Goal: Task Accomplishment & Management: Use online tool/utility

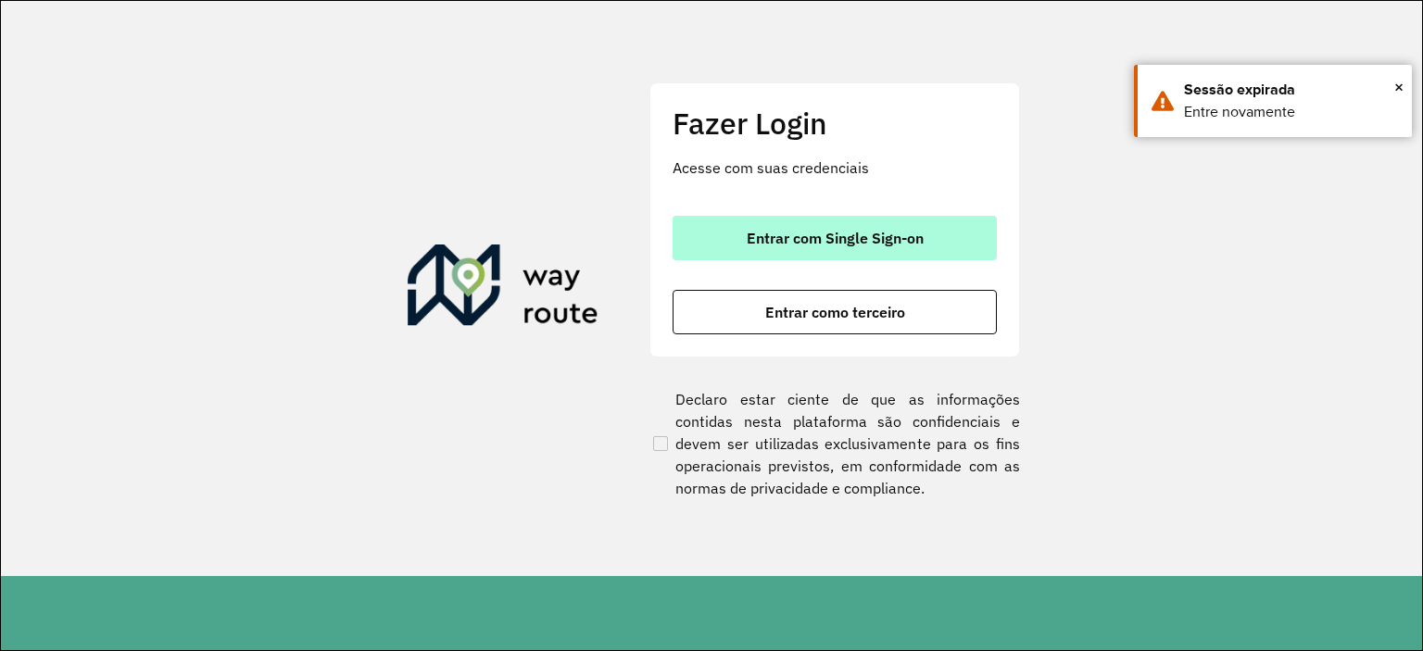
click at [815, 245] on span "Entrar com Single Sign-on" at bounding box center [835, 238] width 177 height 15
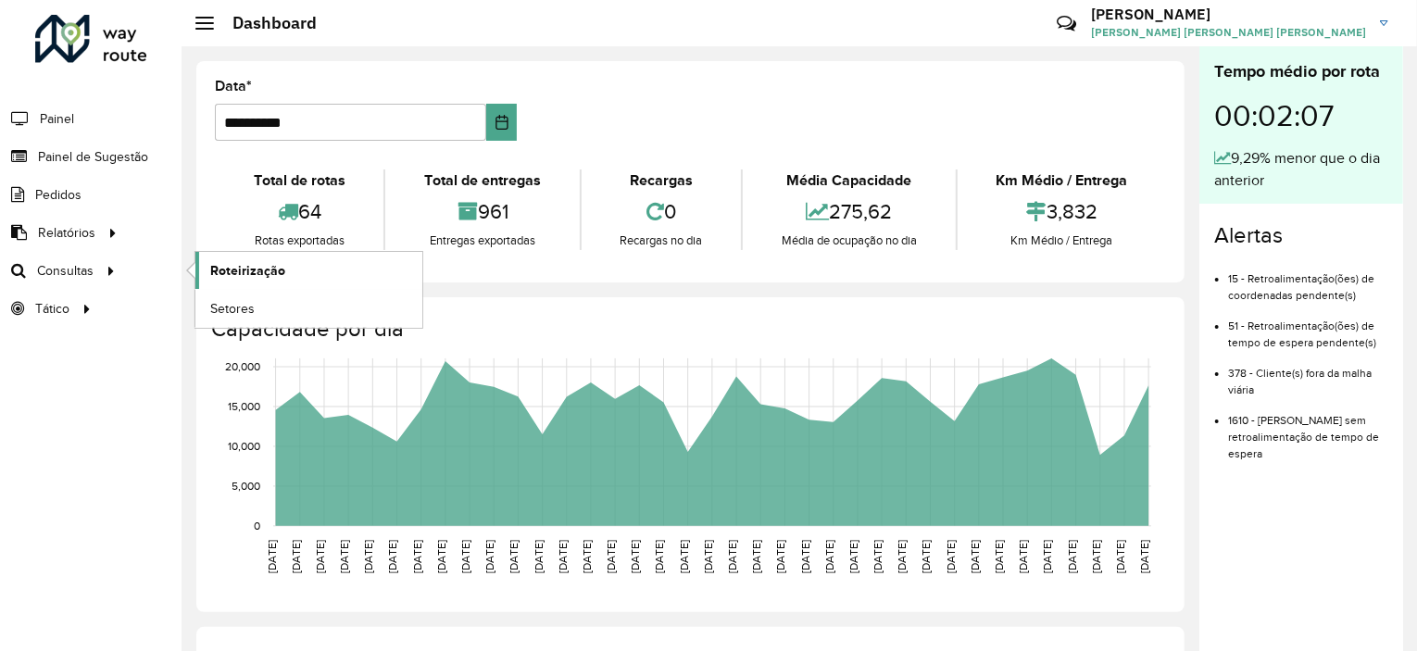
click at [255, 271] on span "Roteirização" at bounding box center [247, 270] width 75 height 19
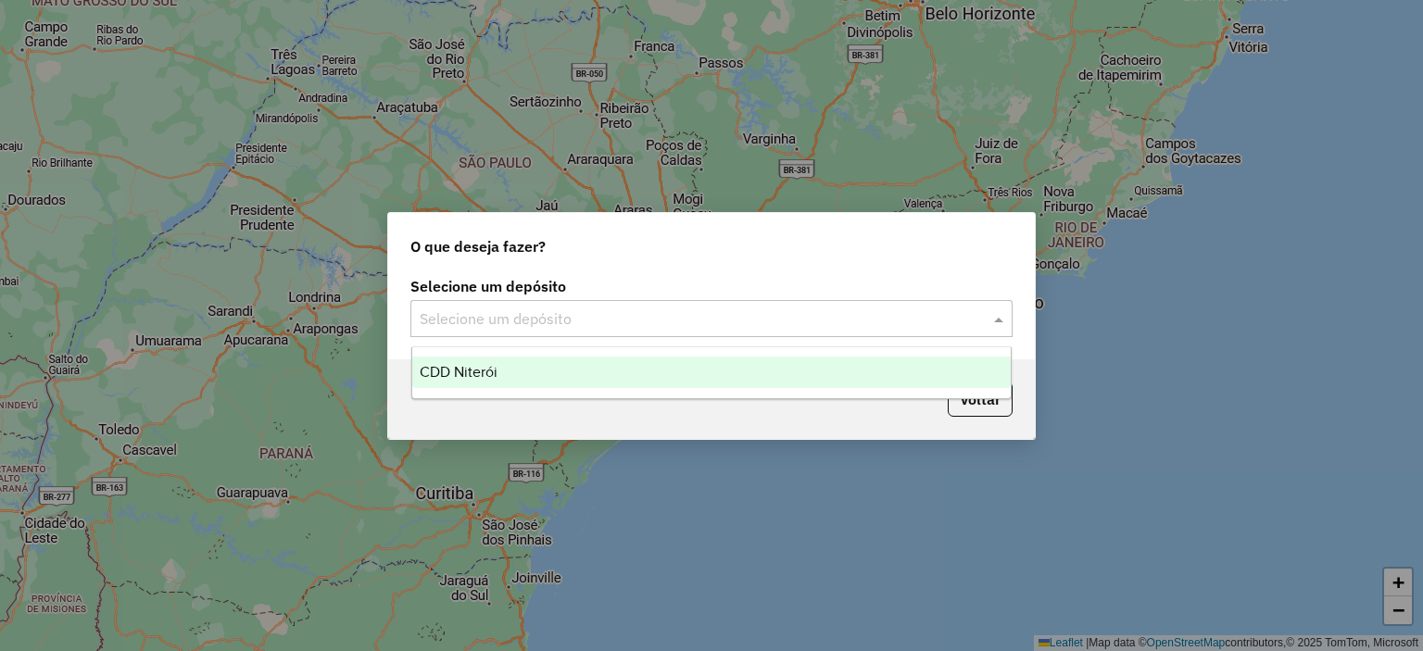
click at [575, 324] on input "text" at bounding box center [693, 319] width 546 height 22
click at [458, 374] on span "CDD Niterói" at bounding box center [459, 372] width 78 height 16
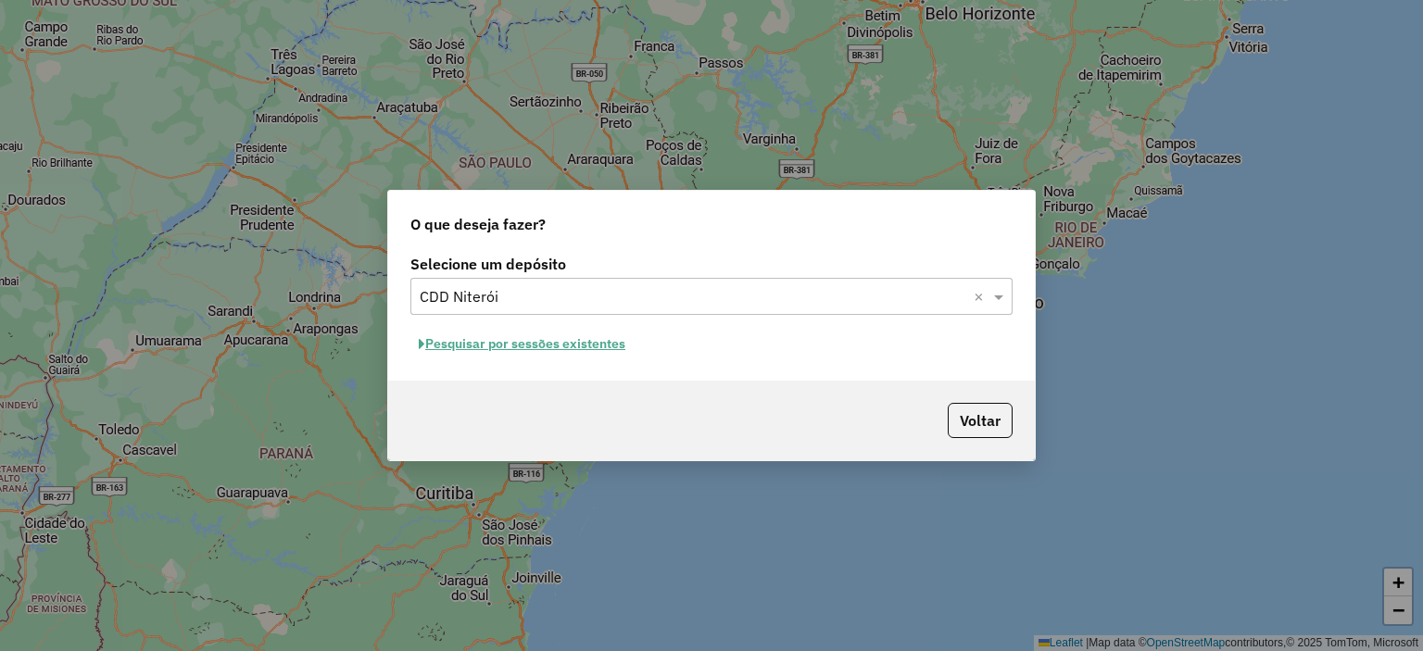
click at [585, 346] on button "Pesquisar por sessões existentes" at bounding box center [521, 344] width 223 height 29
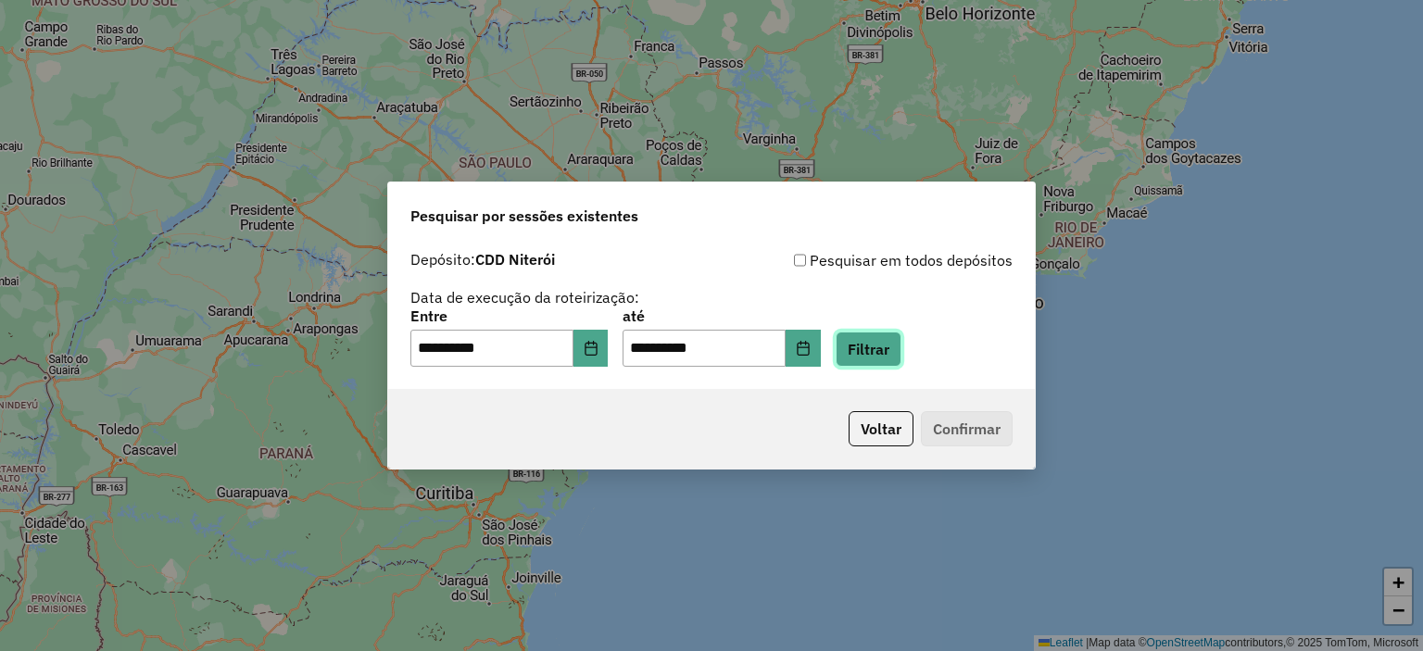
click at [896, 355] on button "Filtrar" at bounding box center [868, 349] width 66 height 35
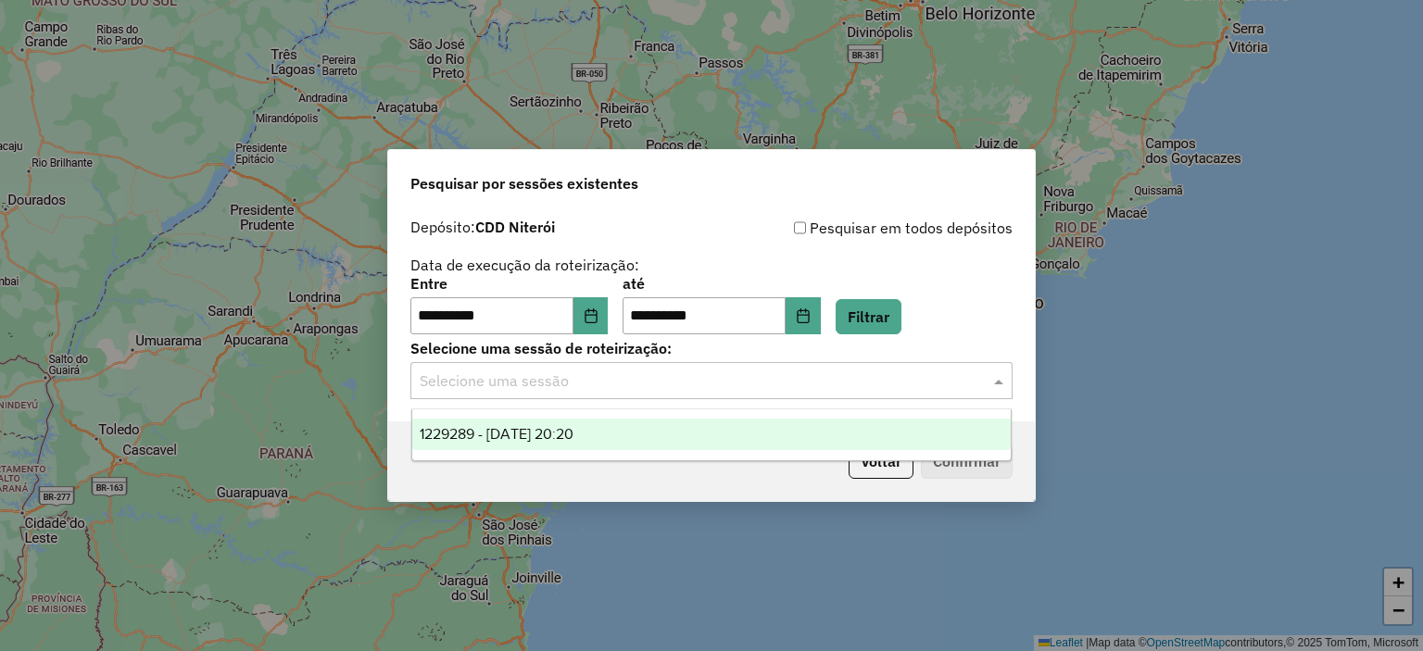
click at [789, 388] on input "text" at bounding box center [693, 382] width 546 height 22
click at [573, 434] on span "1229289 - 13/08/2025 20:20" at bounding box center [497, 434] width 154 height 16
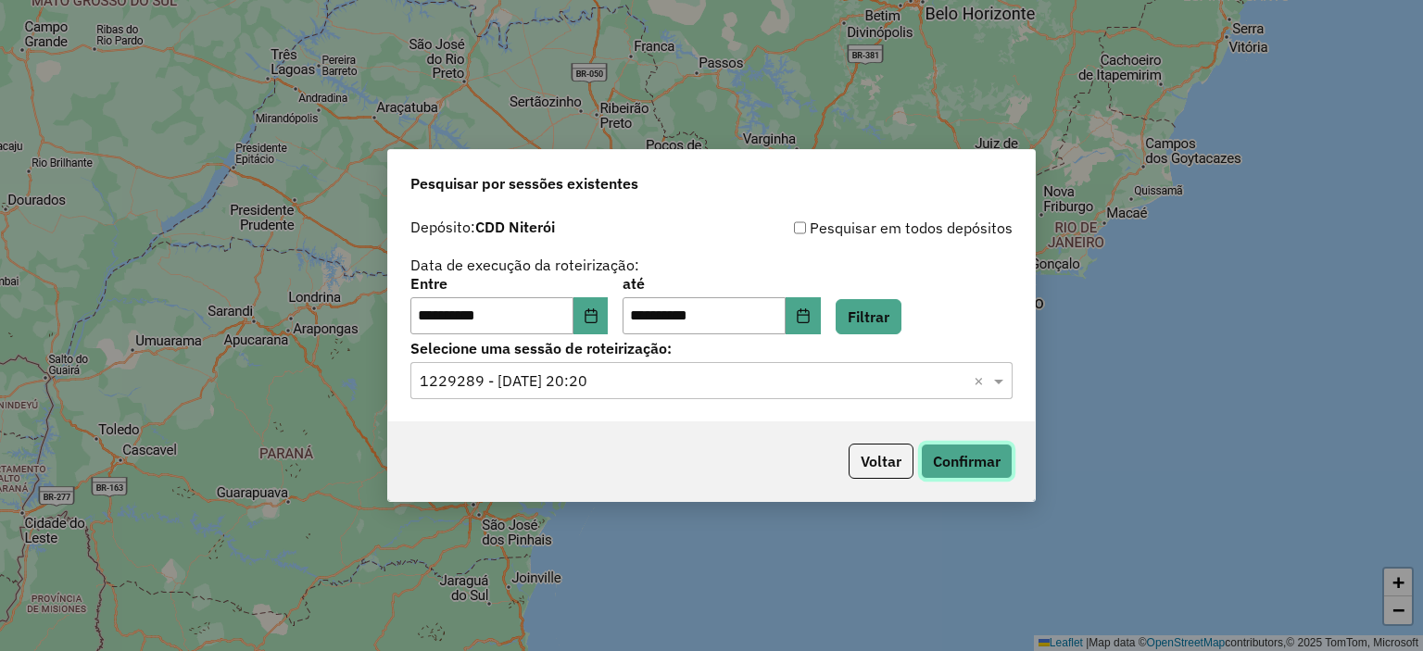
click at [988, 459] on button "Confirmar" at bounding box center [967, 461] width 92 height 35
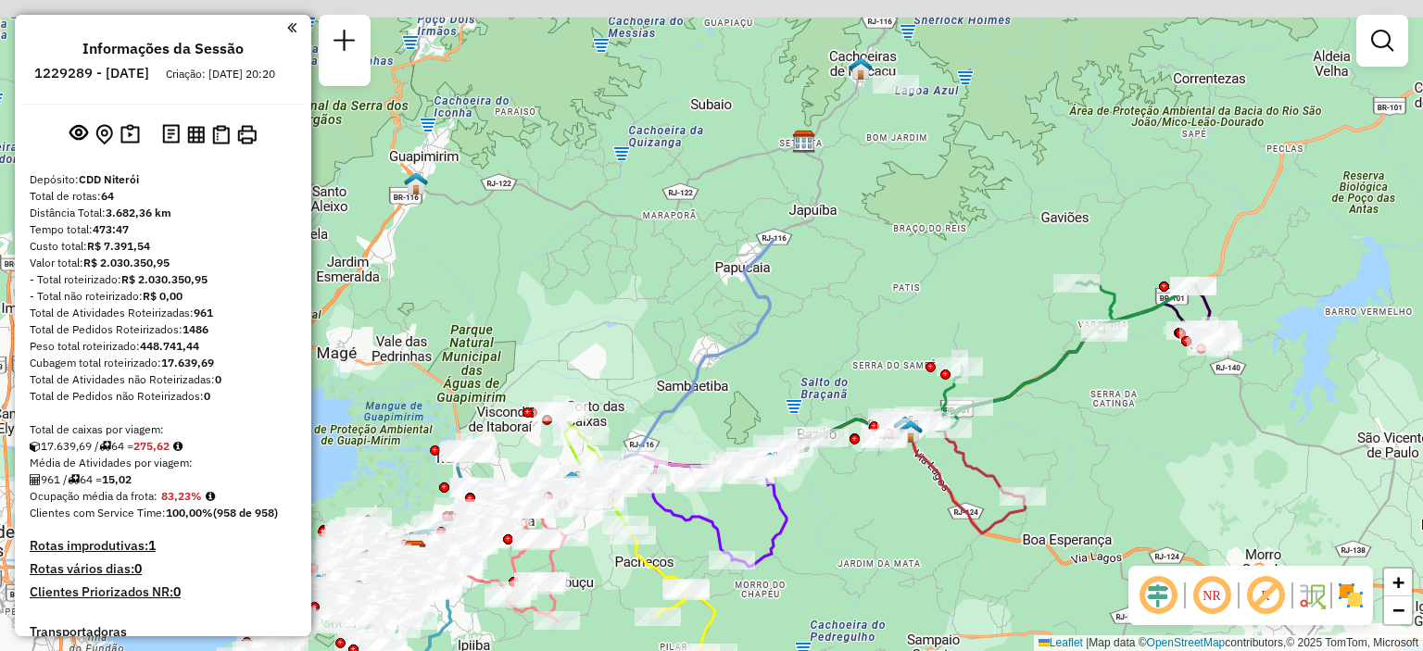
drag, startPoint x: 871, startPoint y: 249, endPoint x: 882, endPoint y: 563, distance: 314.2
click at [882, 562] on div "Janela de atendimento Grade de atendimento Capacidade Transportadoras Veículos …" at bounding box center [711, 325] width 1423 height 651
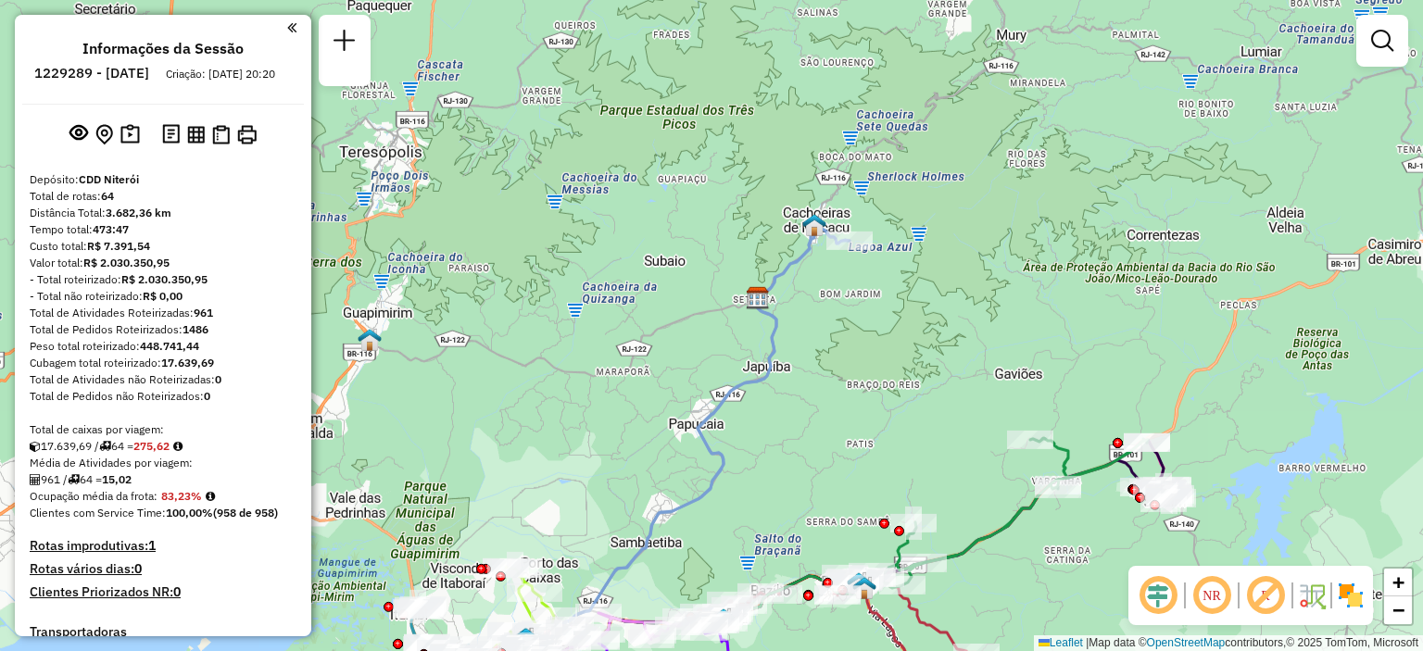
drag, startPoint x: 860, startPoint y: 296, endPoint x: 805, endPoint y: 458, distance: 171.4
click at [805, 458] on div "Janela de atendimento Grade de atendimento Capacidade Transportadoras Veículos …" at bounding box center [711, 325] width 1423 height 651
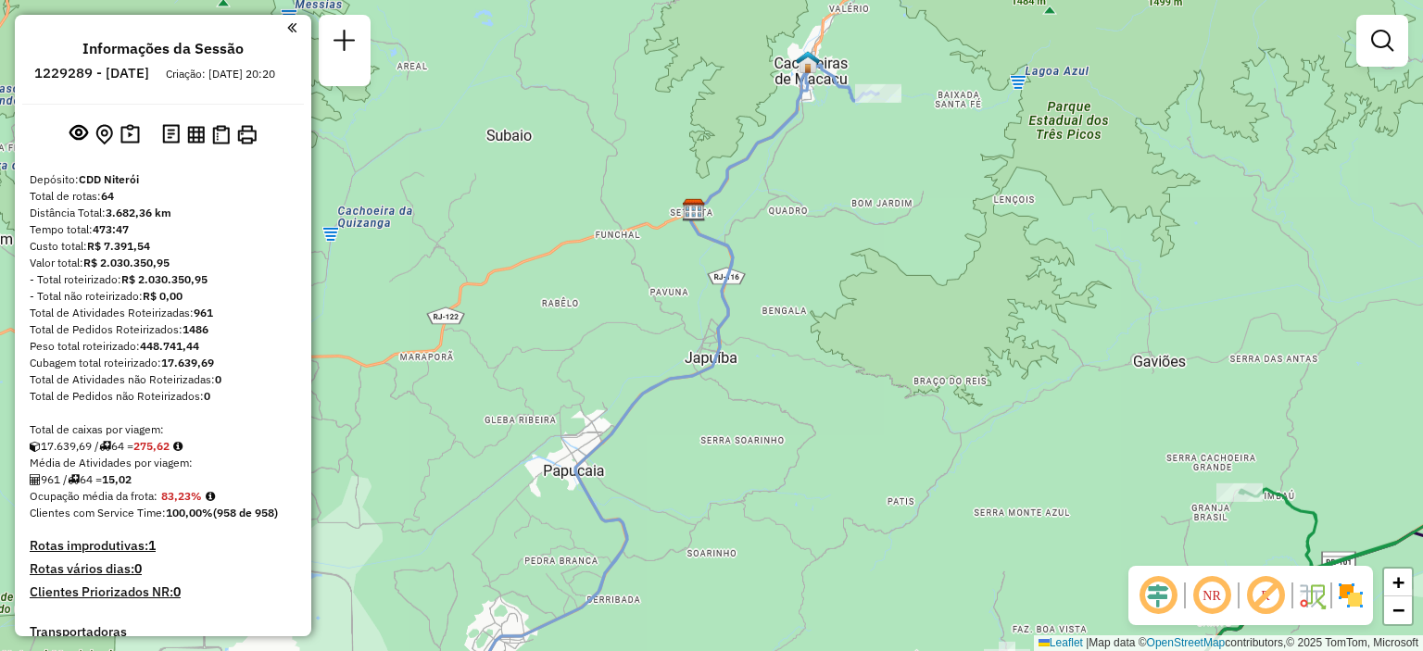
click at [722, 321] on icon at bounding box center [668, 391] width 420 height 652
select select "**********"
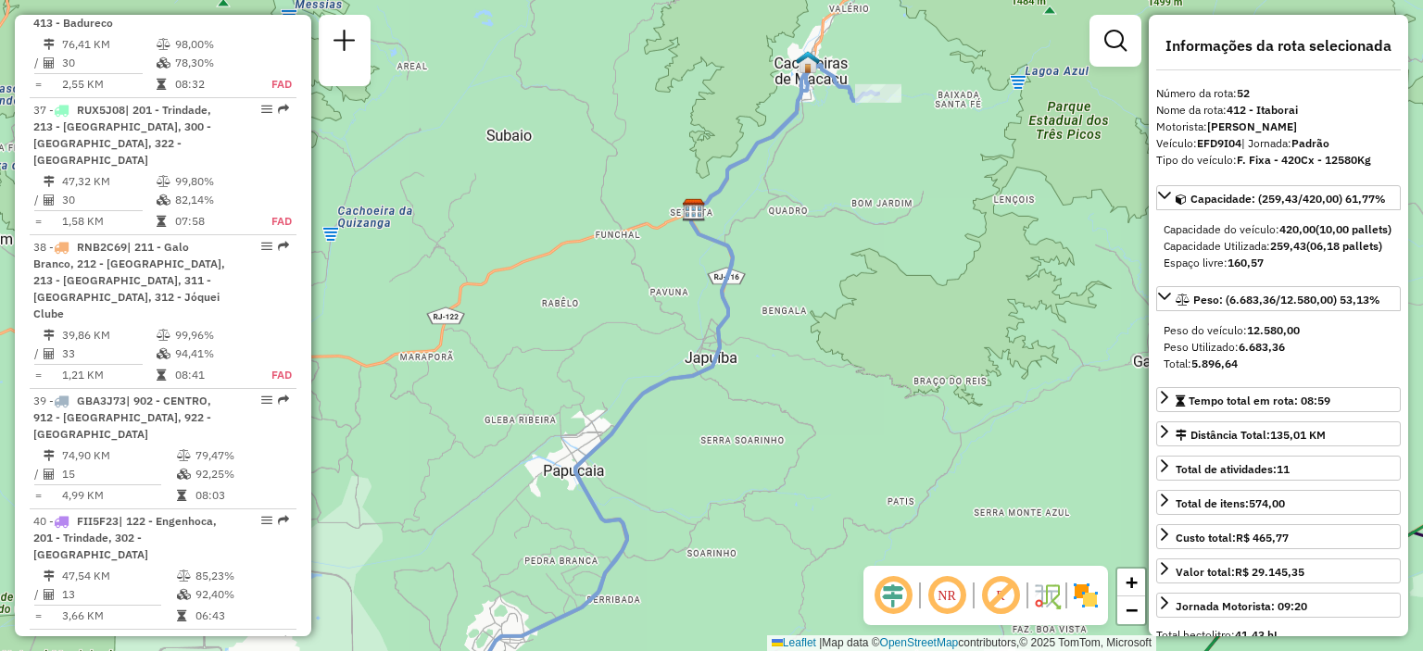
scroll to position [5917, 0]
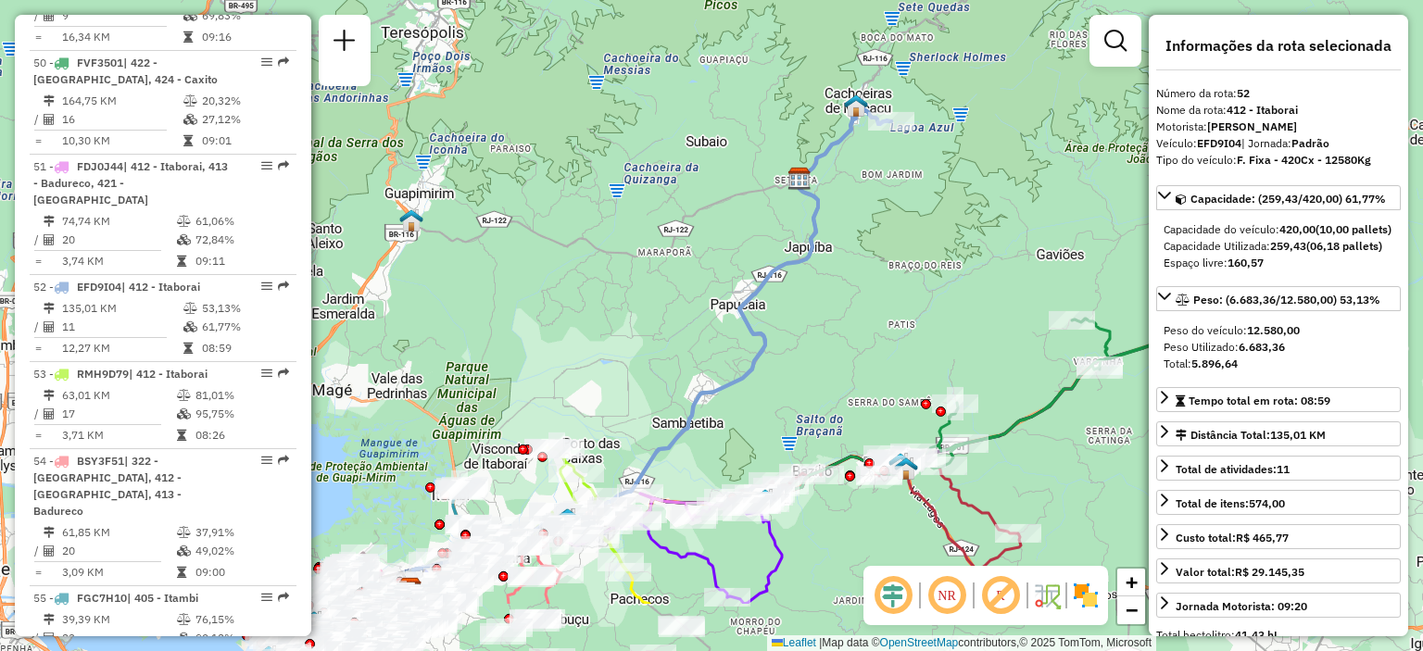
drag, startPoint x: 785, startPoint y: 449, endPoint x: 830, endPoint y: 335, distance: 122.3
click at [830, 335] on div "Janela de atendimento Grade de atendimento Capacidade Transportadoras Veículos …" at bounding box center [711, 325] width 1423 height 651
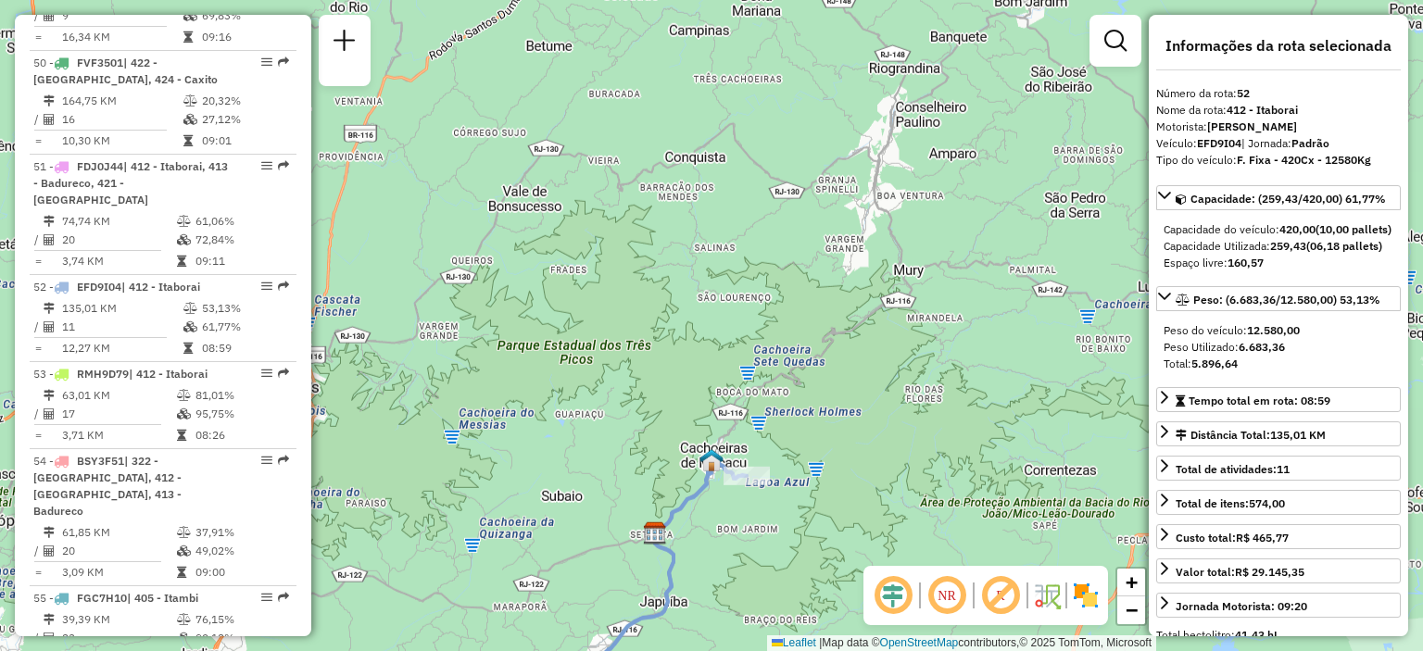
drag, startPoint x: 655, startPoint y: 110, endPoint x: 522, endPoint y: 445, distance: 359.7
click at [510, 463] on div "Janela de atendimento Grade de atendimento Capacidade Transportadoras Veículos …" at bounding box center [711, 325] width 1423 height 651
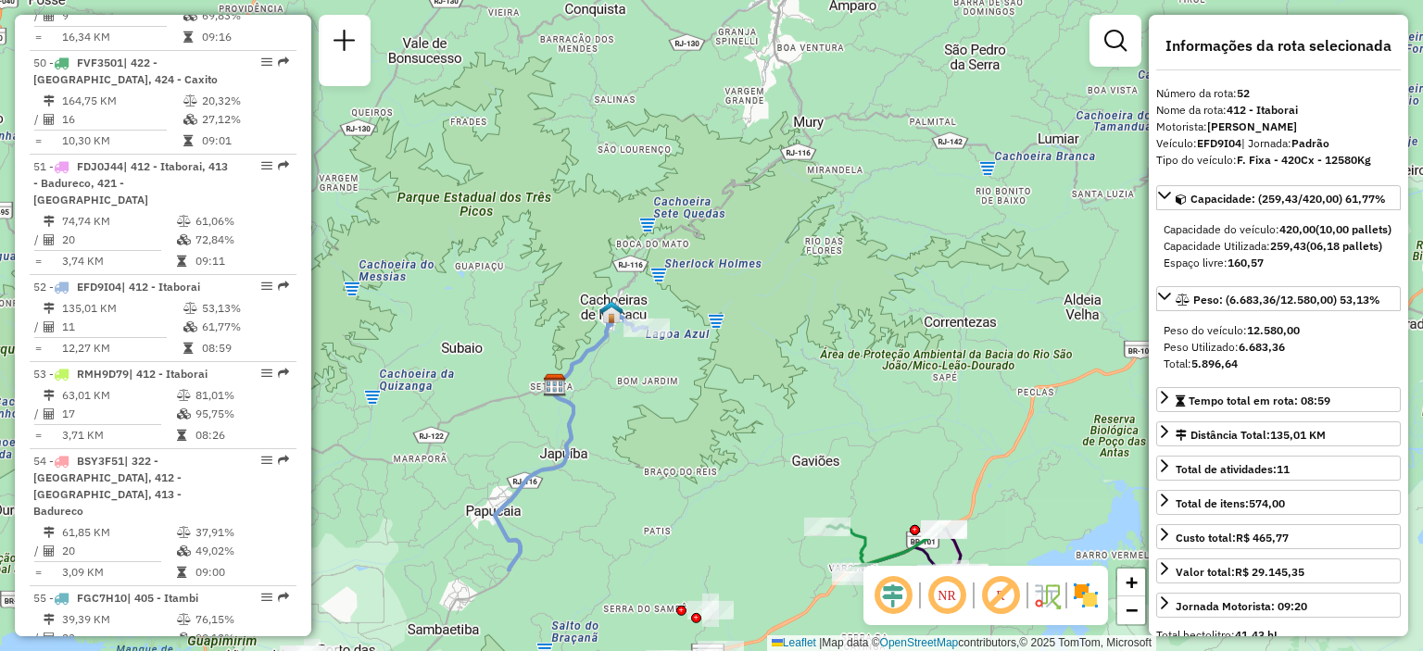
drag, startPoint x: 674, startPoint y: 324, endPoint x: 587, endPoint y: 186, distance: 163.2
click at [586, 176] on div "Janela de atendimento Grade de atendimento Capacidade Transportadoras Veículos …" at bounding box center [711, 325] width 1423 height 651
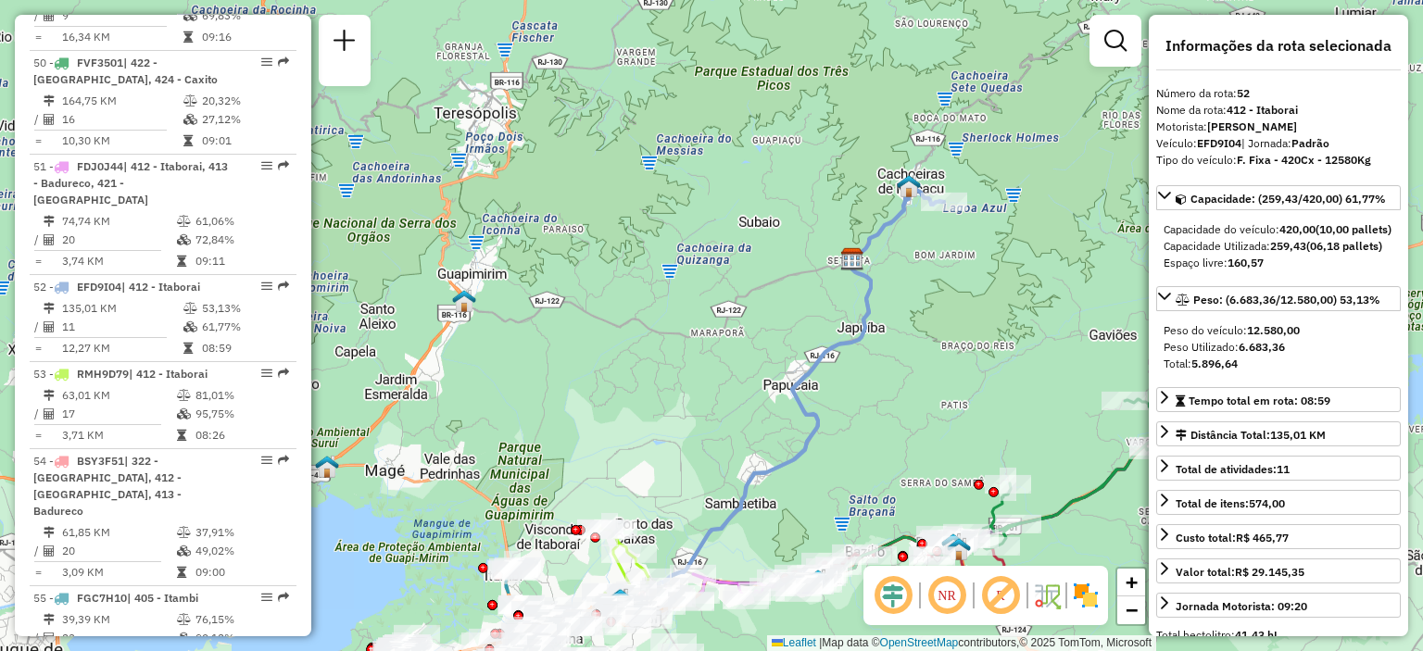
drag, startPoint x: 613, startPoint y: 511, endPoint x: 913, endPoint y: 270, distance: 384.8
click at [893, 370] on div "Janela de atendimento Grade de atendimento Capacidade Transportadoras Veículos …" at bounding box center [711, 325] width 1423 height 651
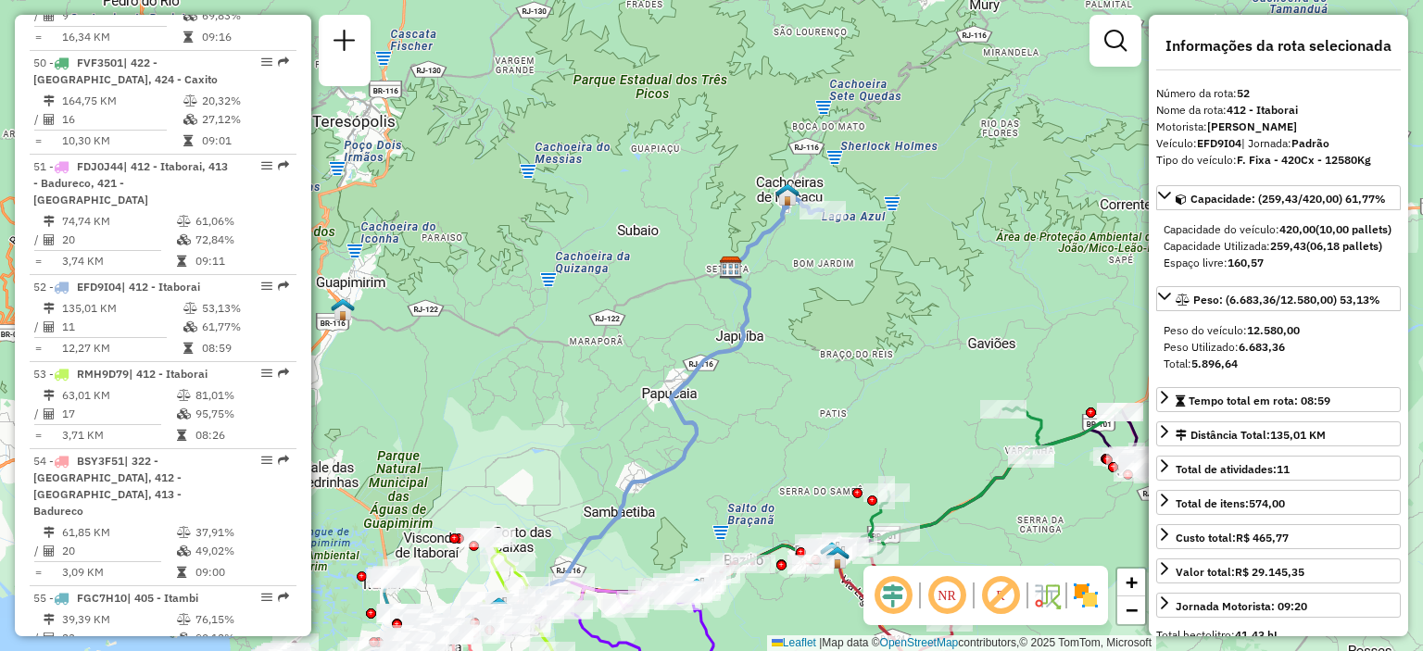
drag, startPoint x: 994, startPoint y: 395, endPoint x: 878, endPoint y: 424, distance: 119.5
click at [878, 424] on div "Janela de atendimento Grade de atendimento Capacidade Transportadoras Veículos …" at bounding box center [711, 325] width 1423 height 651
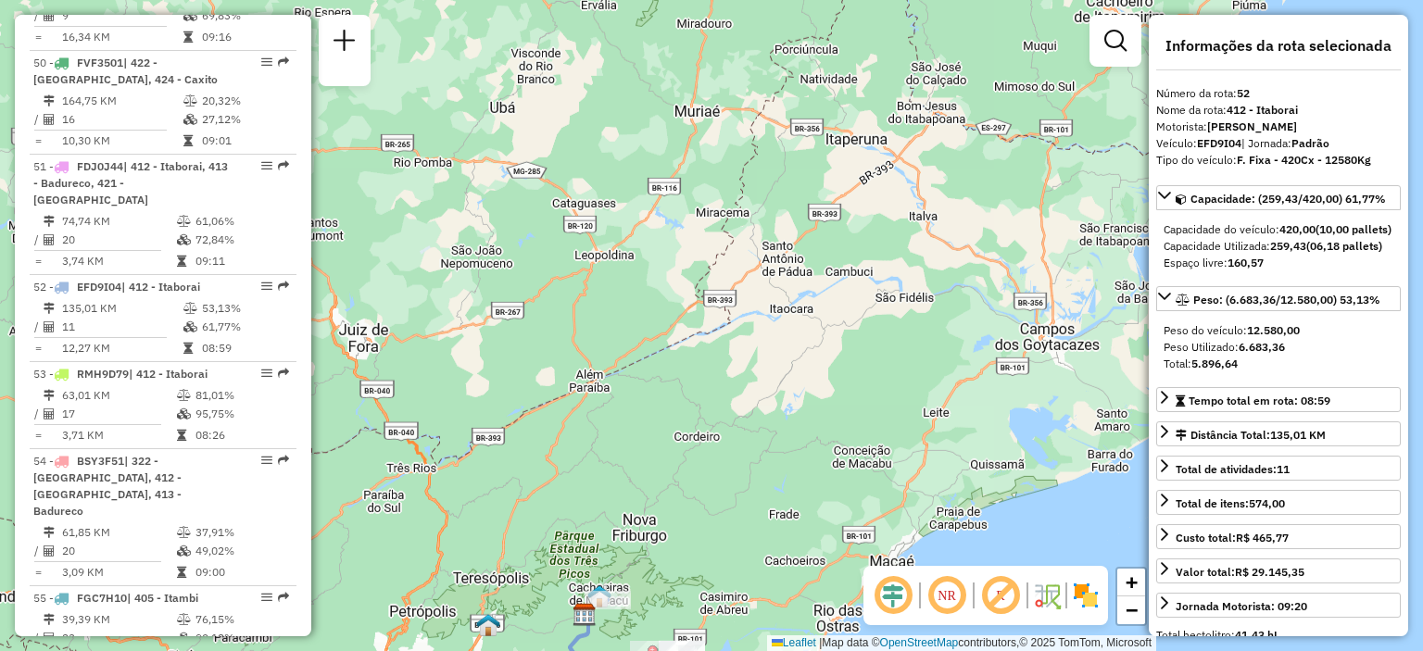
drag, startPoint x: 1024, startPoint y: 120, endPoint x: 704, endPoint y: 519, distance: 511.2
click at [704, 519] on div "Janela de atendimento Grade de atendimento Capacidade Transportadoras Veículos …" at bounding box center [711, 325] width 1423 height 651
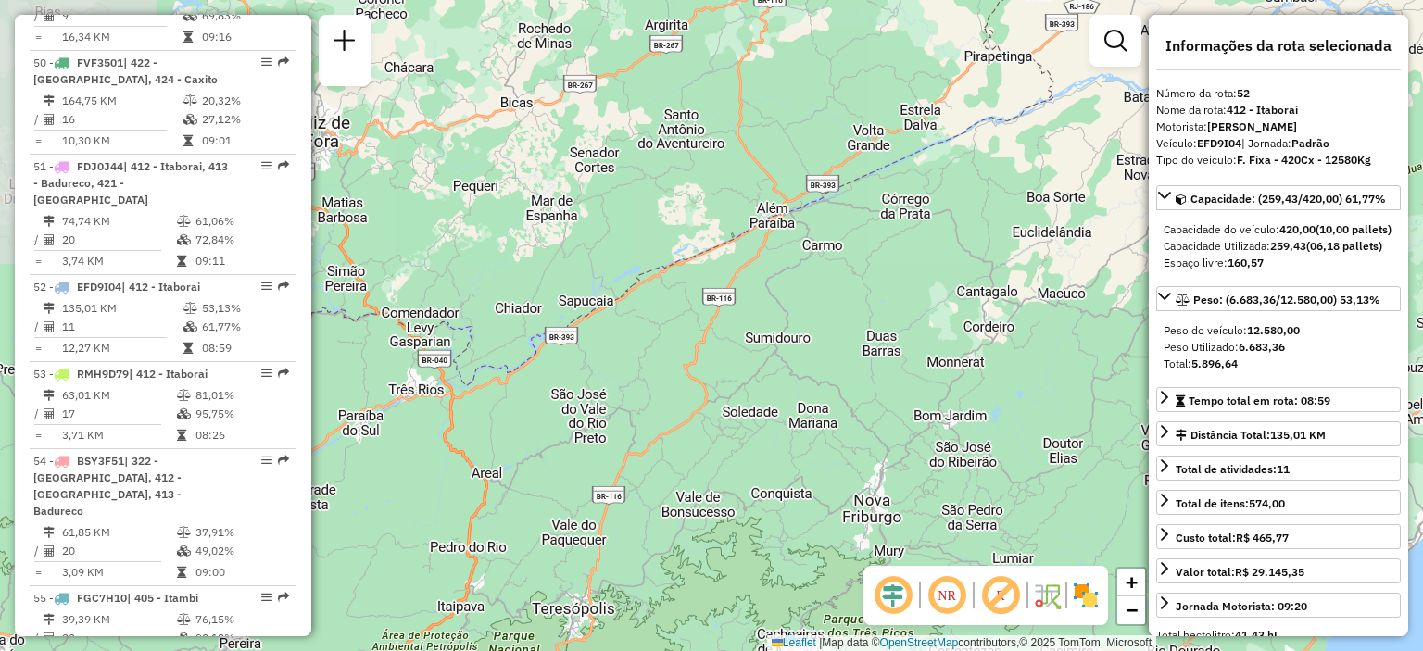
drag, startPoint x: 611, startPoint y: 412, endPoint x: 952, endPoint y: 255, distance: 375.5
click at [950, 253] on div "Janela de atendimento Grade de atendimento Capacidade Transportadoras Veículos …" at bounding box center [711, 325] width 1423 height 651
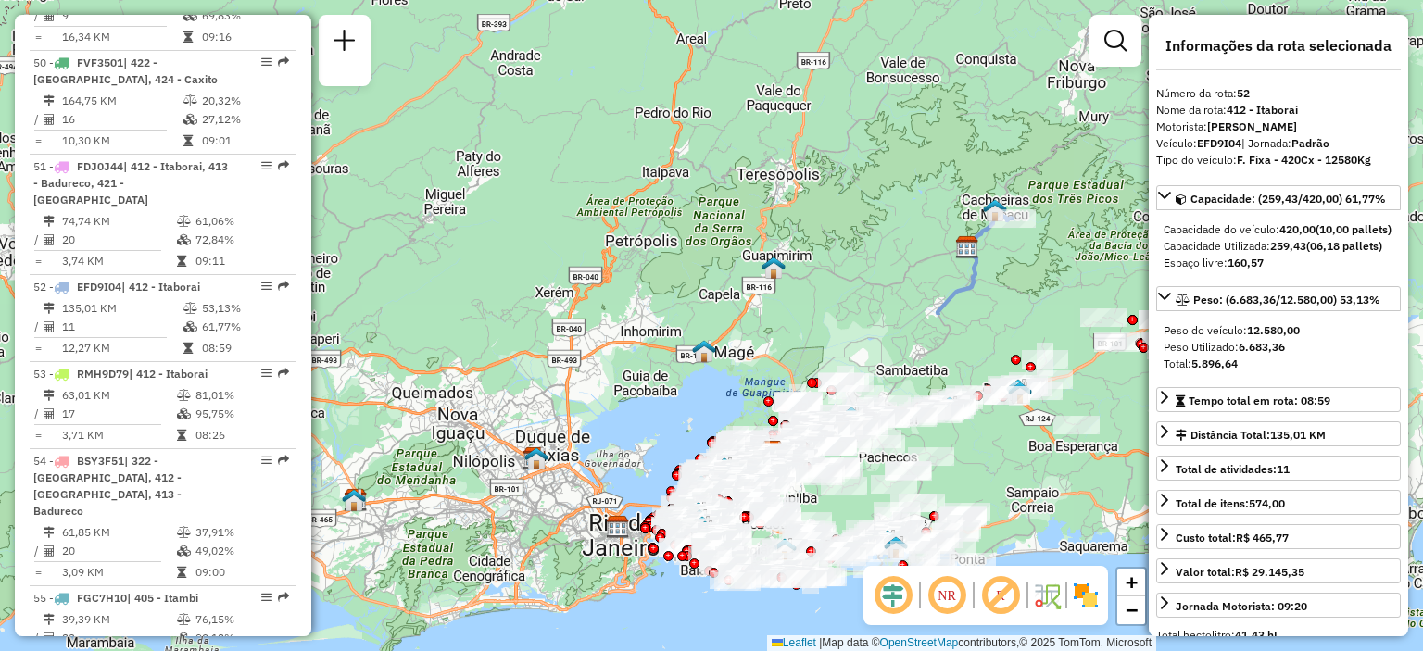
drag, startPoint x: 552, startPoint y: 511, endPoint x: 678, endPoint y: 159, distance: 373.8
click at [703, 104] on div "Janela de atendimento Grade de atendimento Capacidade Transportadoras Veículos …" at bounding box center [711, 325] width 1423 height 651
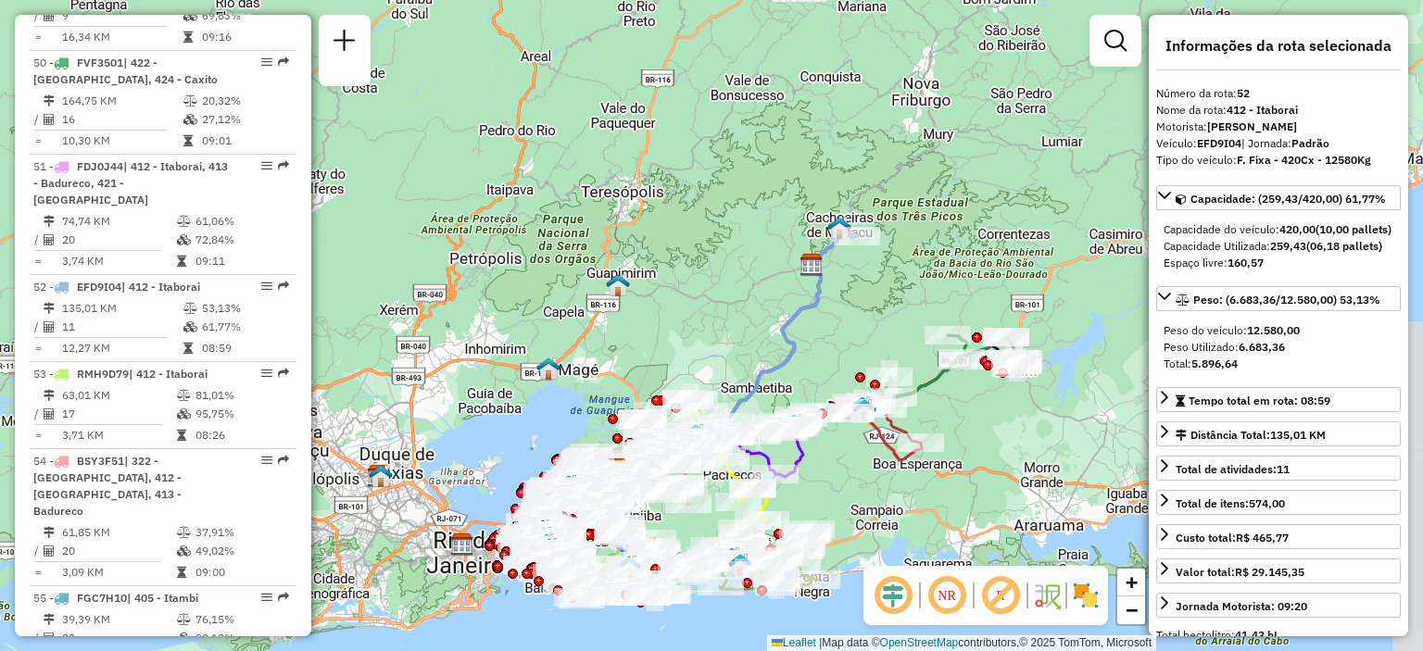
drag, startPoint x: 1026, startPoint y: 283, endPoint x: 870, endPoint y: 307, distance: 158.4
click at [870, 307] on div "Janela de atendimento Grade de atendimento Capacidade Transportadoras Veículos …" at bounding box center [711, 325] width 1423 height 651
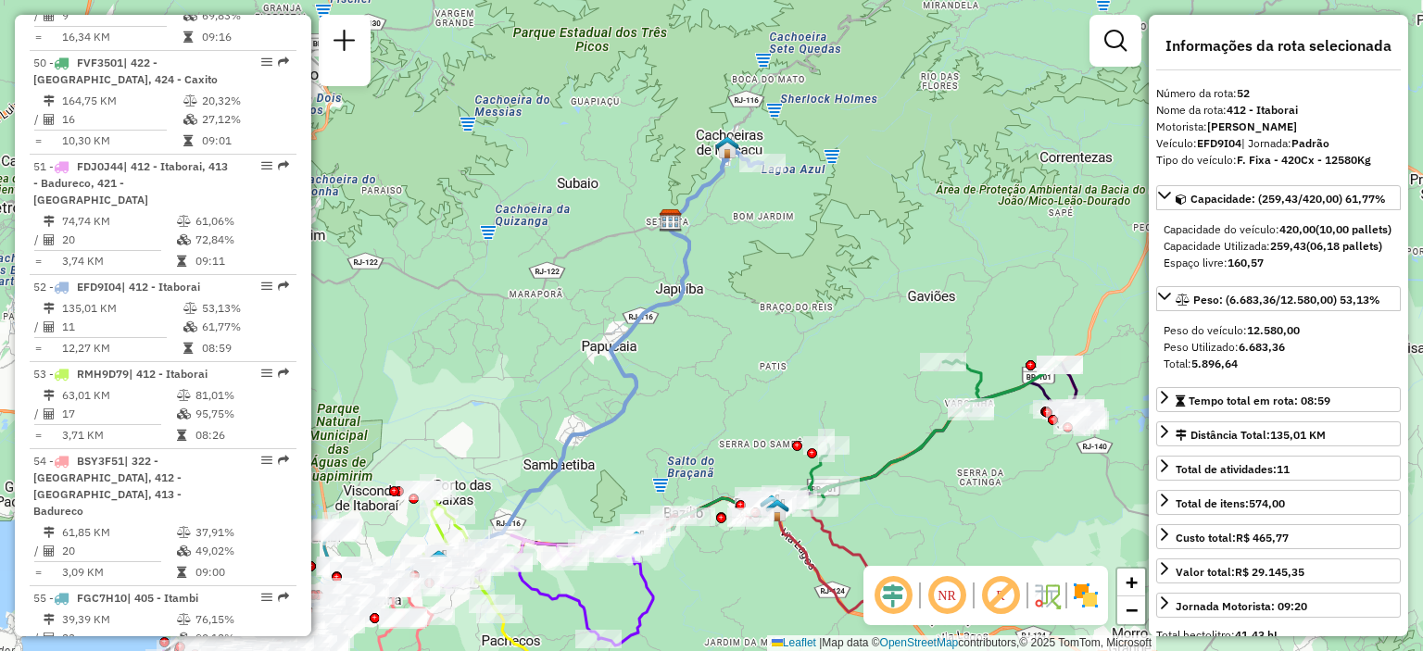
drag, startPoint x: 796, startPoint y: 418, endPoint x: 697, endPoint y: 380, distance: 106.1
click at [697, 380] on div "Janela de atendimento Grade de atendimento Capacidade Transportadoras Veículos …" at bounding box center [711, 325] width 1423 height 651
click at [352, 51] on em at bounding box center [344, 41] width 22 height 22
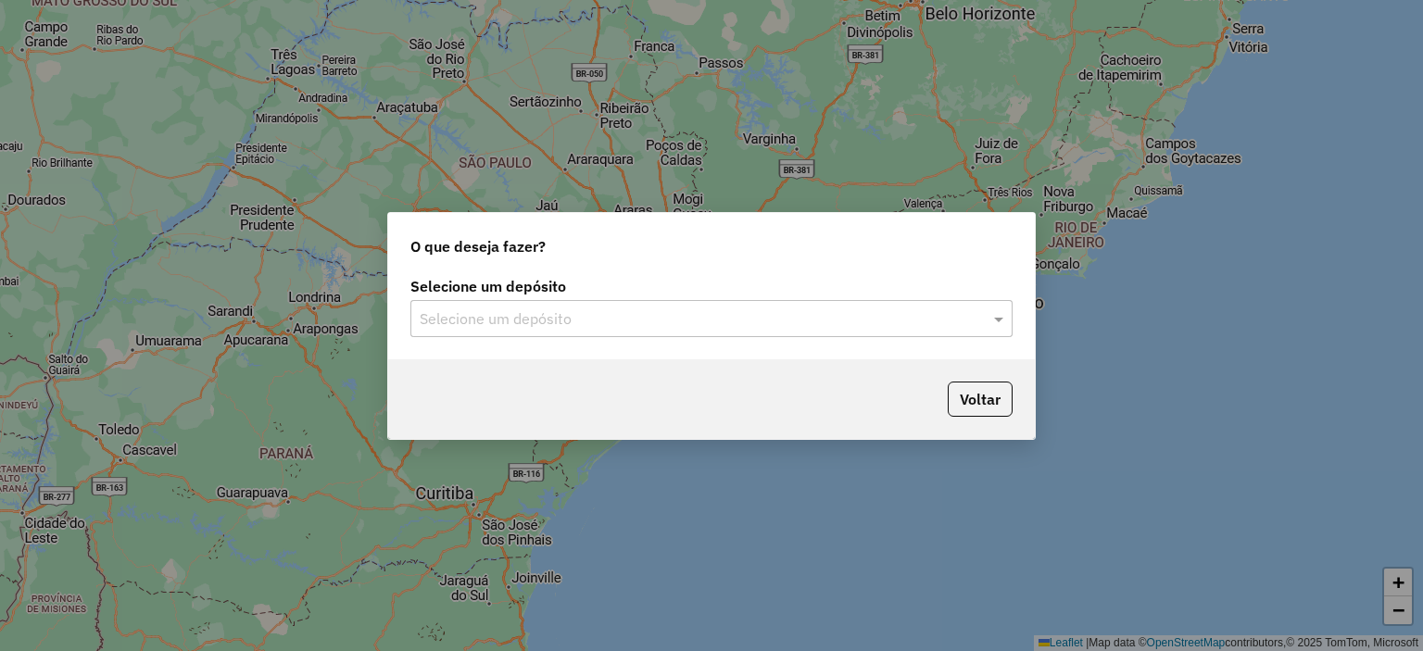
click at [752, 323] on input "text" at bounding box center [693, 319] width 546 height 22
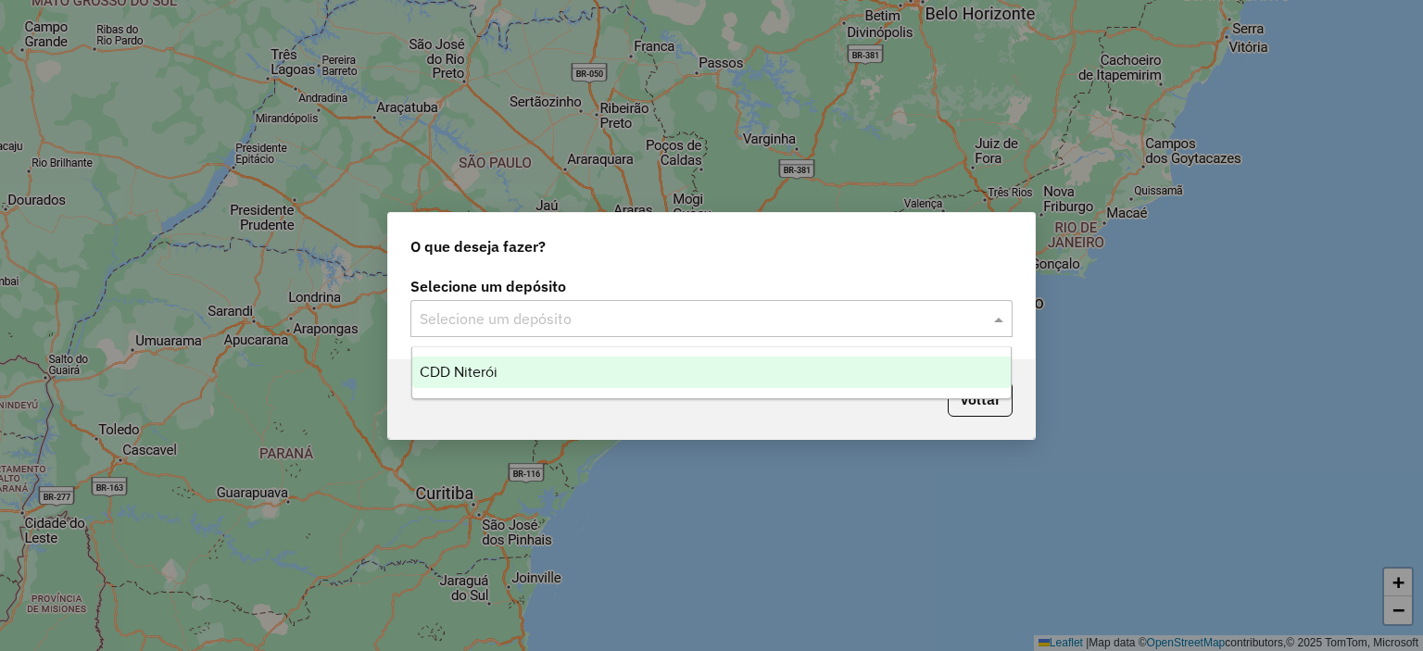
click at [616, 359] on div "CDD Niterói" at bounding box center [711, 372] width 599 height 31
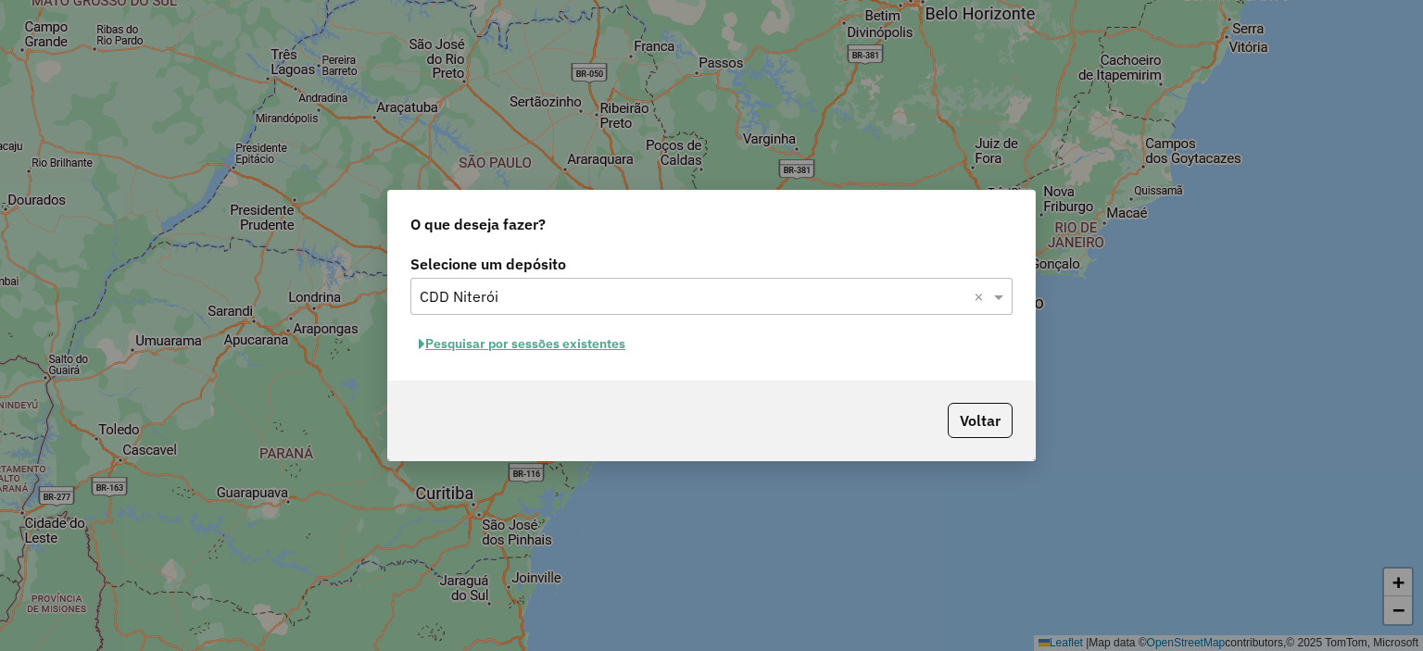
click at [599, 345] on button "Pesquisar por sessões existentes" at bounding box center [521, 344] width 223 height 29
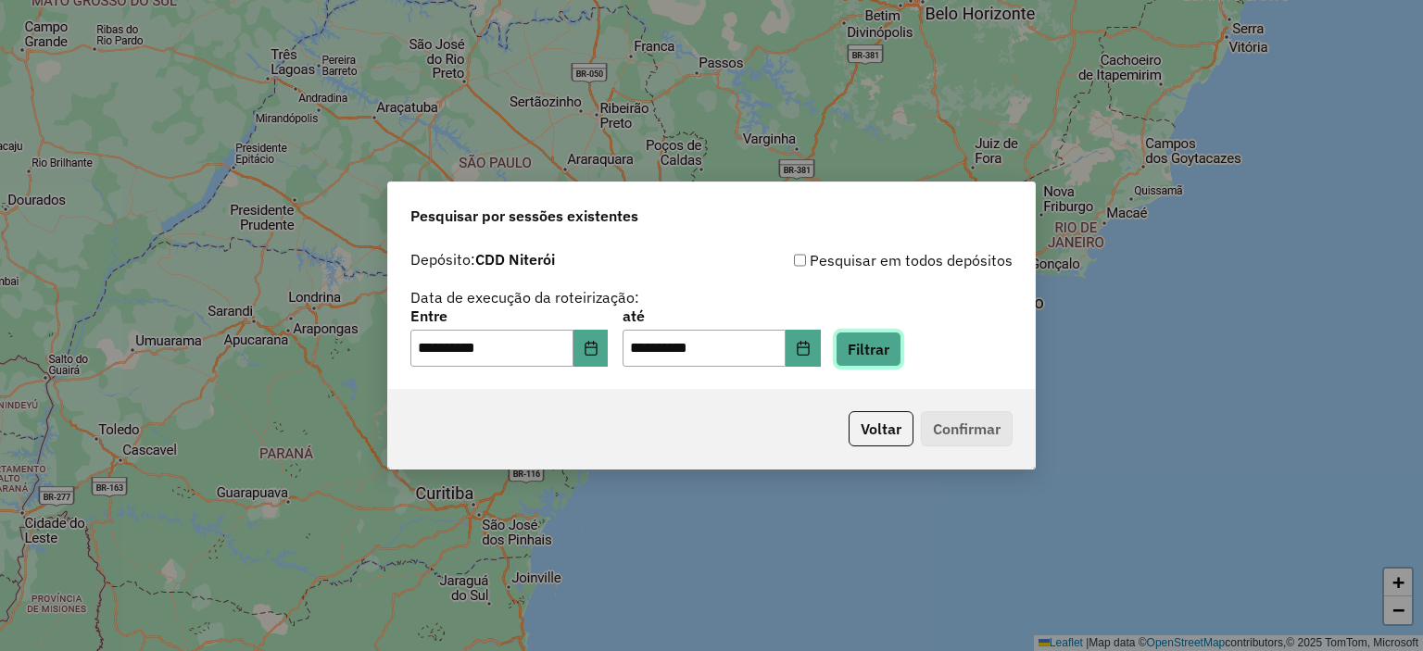
click at [901, 352] on button "Filtrar" at bounding box center [868, 349] width 66 height 35
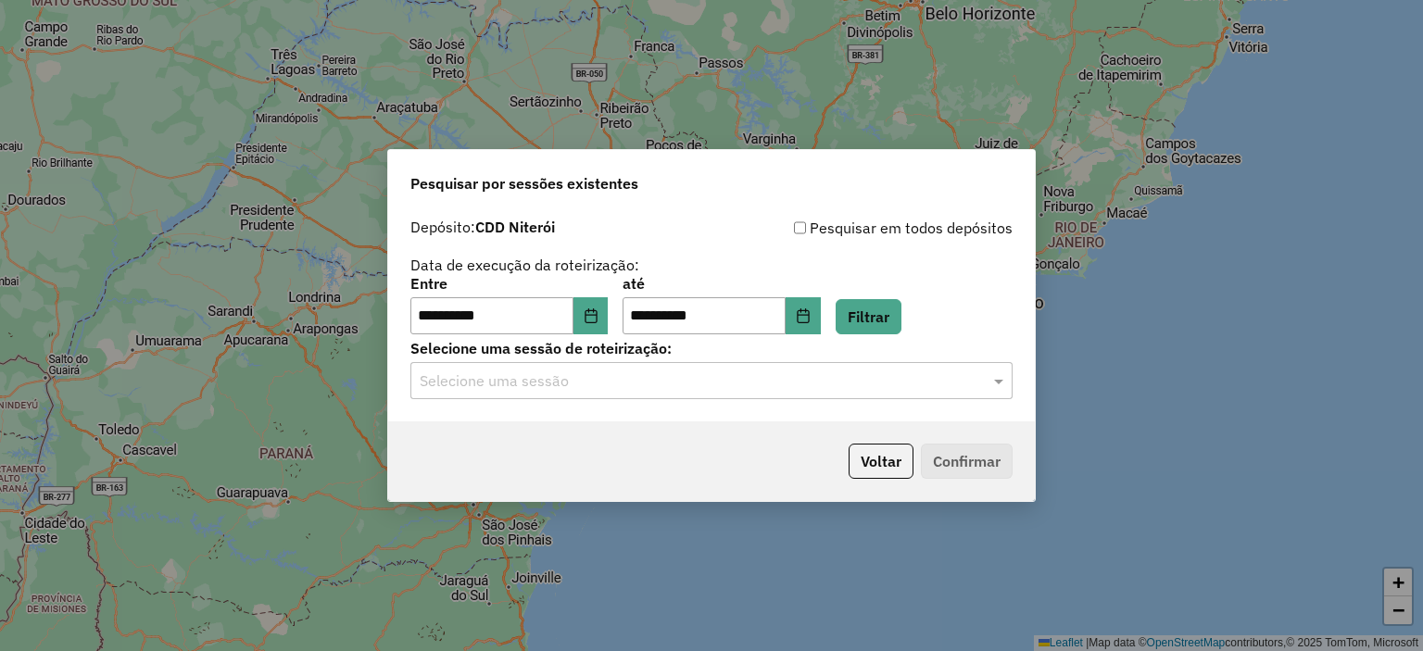
click at [559, 384] on input "text" at bounding box center [693, 382] width 546 height 22
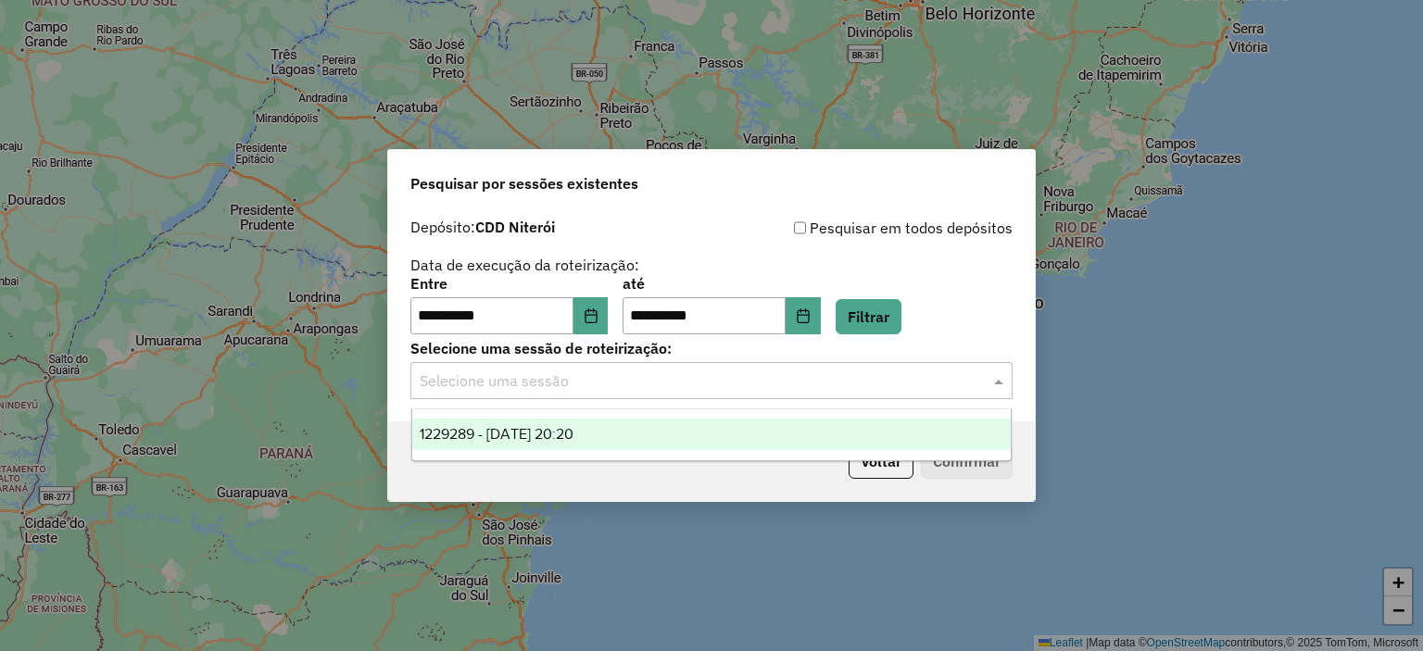
click at [484, 438] on span "1229289 - 13/08/2025 20:20" at bounding box center [497, 434] width 154 height 16
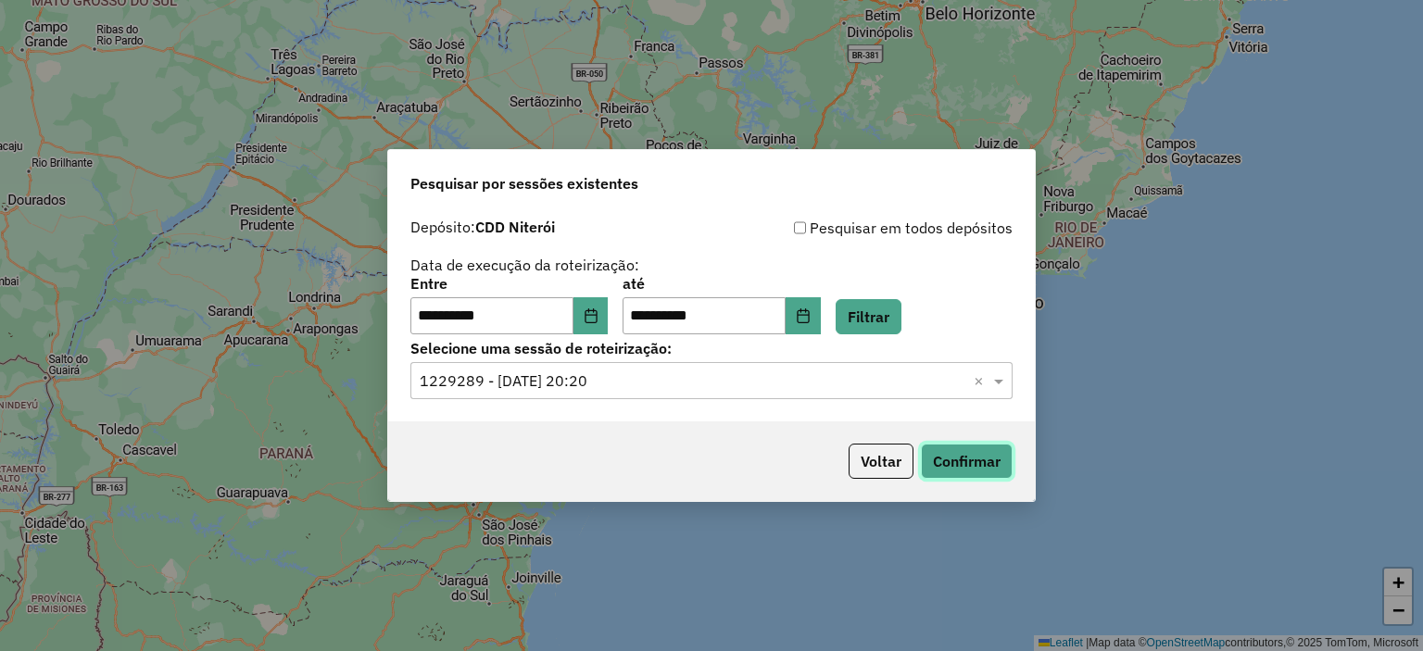
click at [963, 462] on button "Confirmar" at bounding box center [967, 461] width 92 height 35
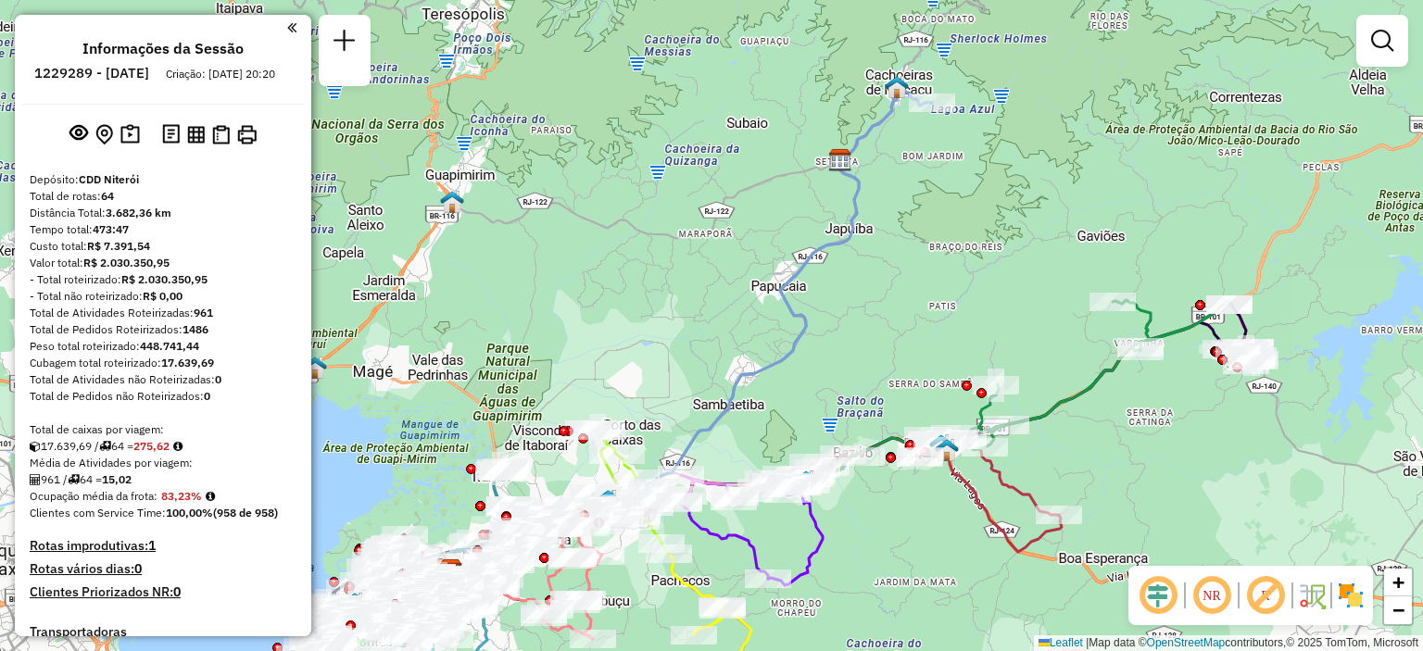
drag, startPoint x: 1066, startPoint y: 112, endPoint x: 1011, endPoint y: 199, distance: 102.8
click at [1011, 199] on div "Janela de atendimento Grade de atendimento Capacidade Transportadoras Veículos …" at bounding box center [711, 325] width 1423 height 651
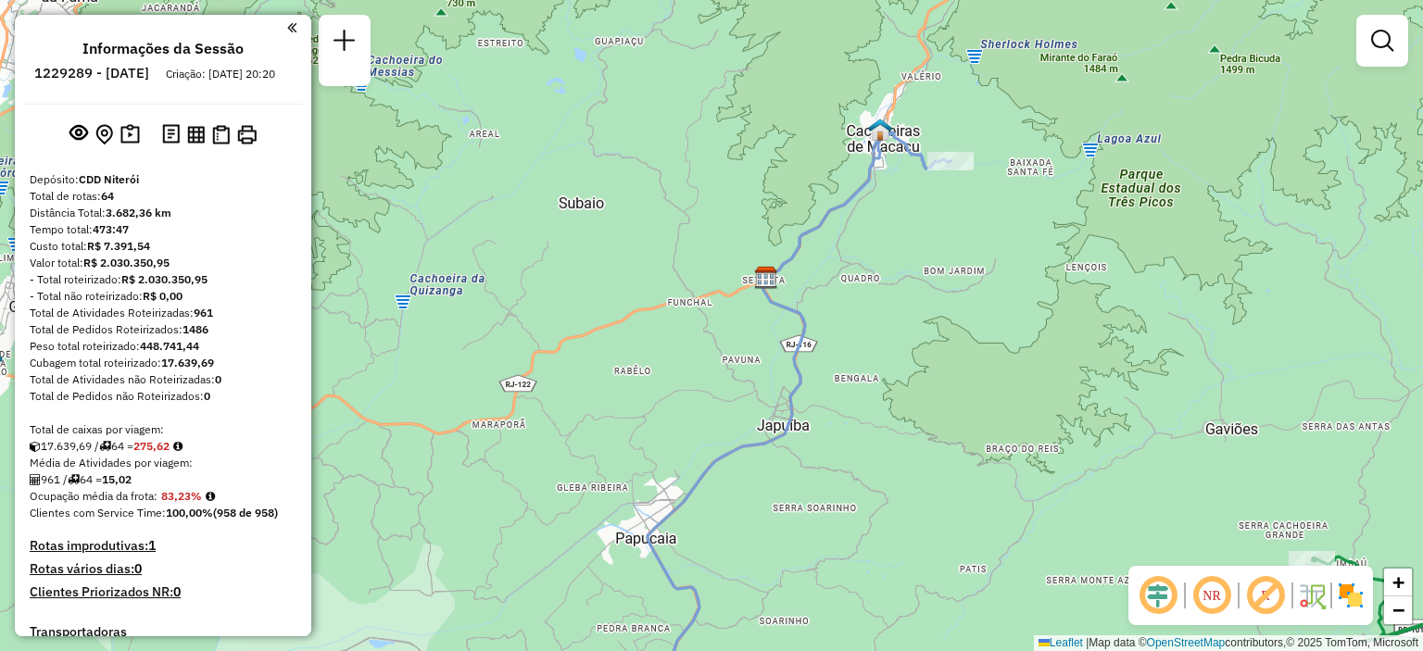
drag, startPoint x: 893, startPoint y: 128, endPoint x: 924, endPoint y: 232, distance: 108.4
click at [921, 234] on div "Janela de atendimento Grade de atendimento Capacidade Transportadoras Veículos …" at bounding box center [711, 325] width 1423 height 651
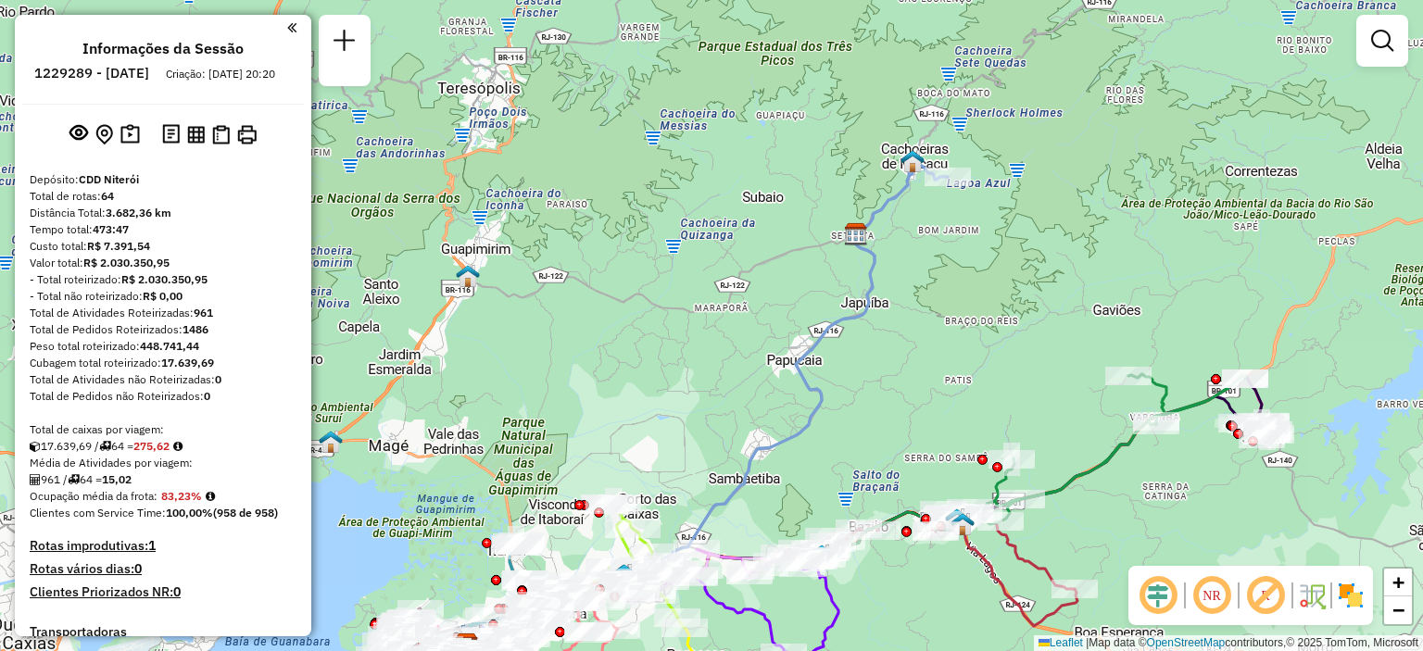
click at [881, 205] on icon at bounding box center [784, 375] width 325 height 427
select select "**********"
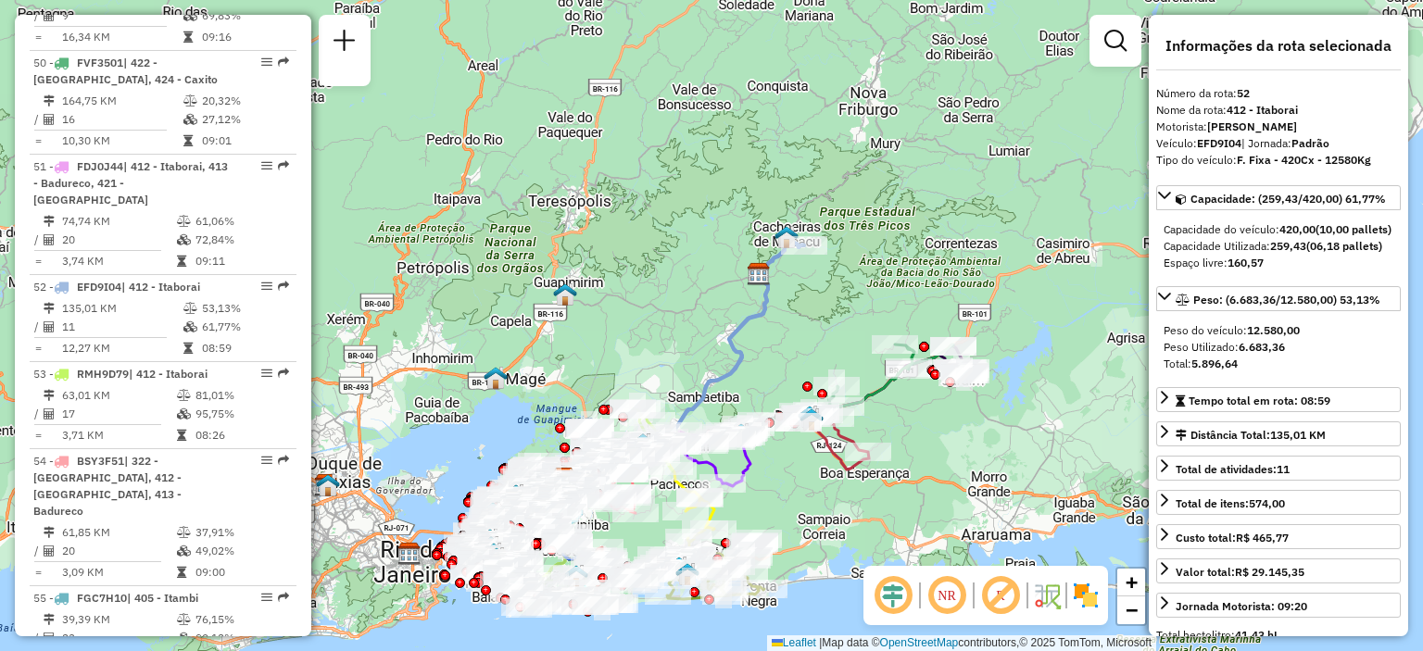
scroll to position [5917, 0]
